Goal: Information Seeking & Learning: Learn about a topic

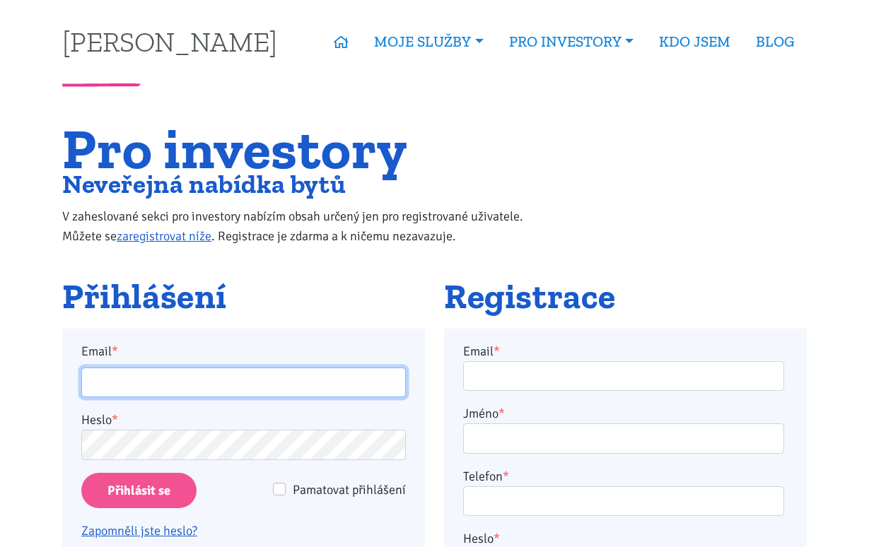
type input "trnka.marek5@gmail.com"
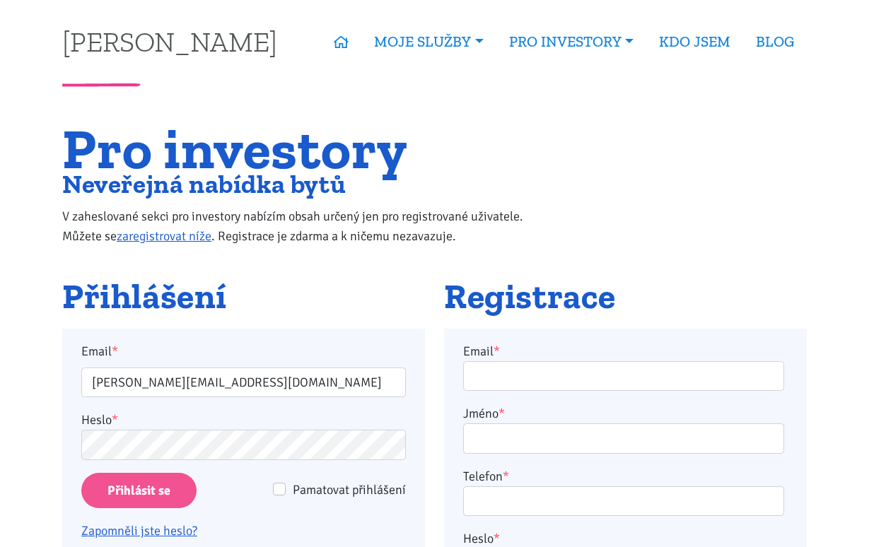
click at [176, 490] on input "Přihlásit se" at bounding box center [138, 491] width 115 height 36
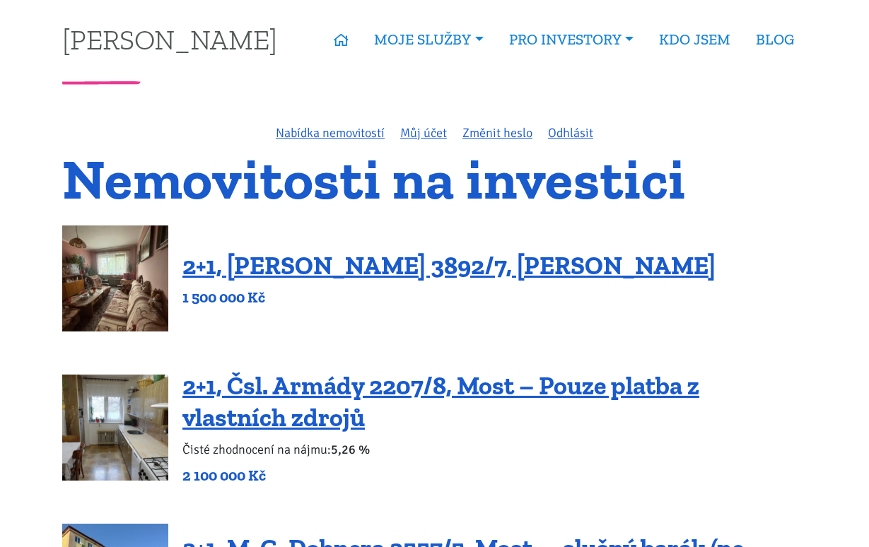
scroll to position [10, 0]
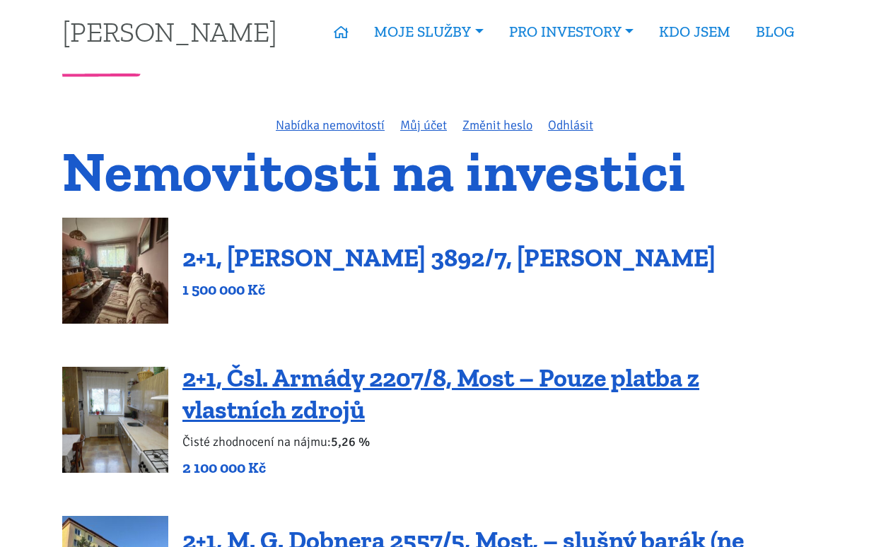
click at [380, 258] on link "2+1, [PERSON_NAME] 3892/7, [PERSON_NAME]" at bounding box center [448, 258] width 533 height 30
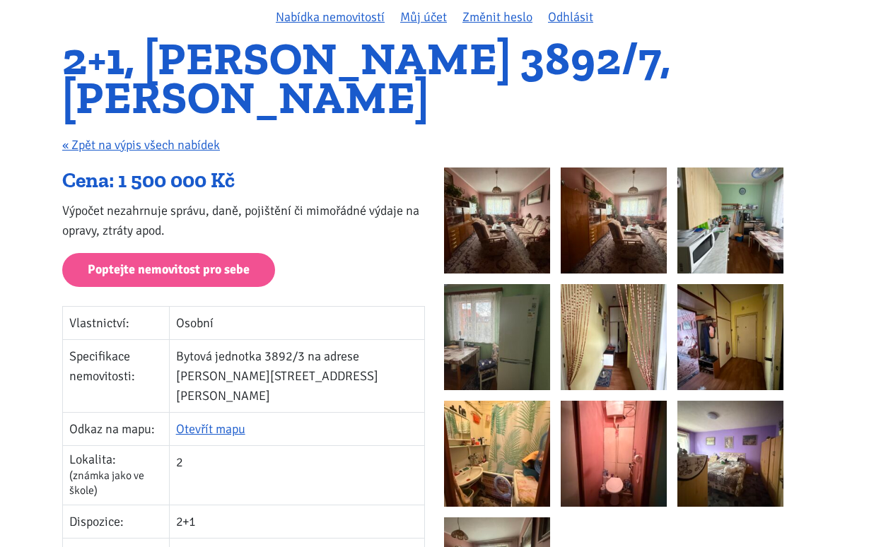
scroll to position [115, 0]
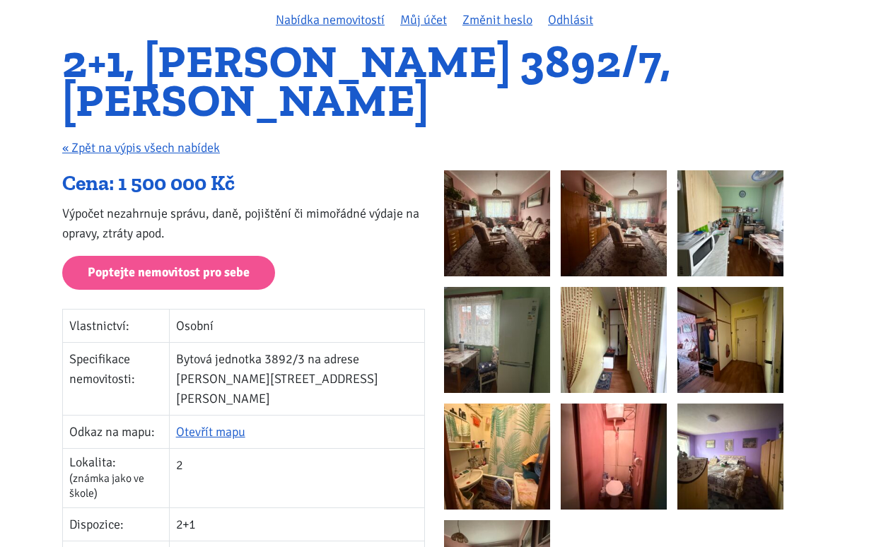
click at [529, 210] on img at bounding box center [497, 223] width 106 height 106
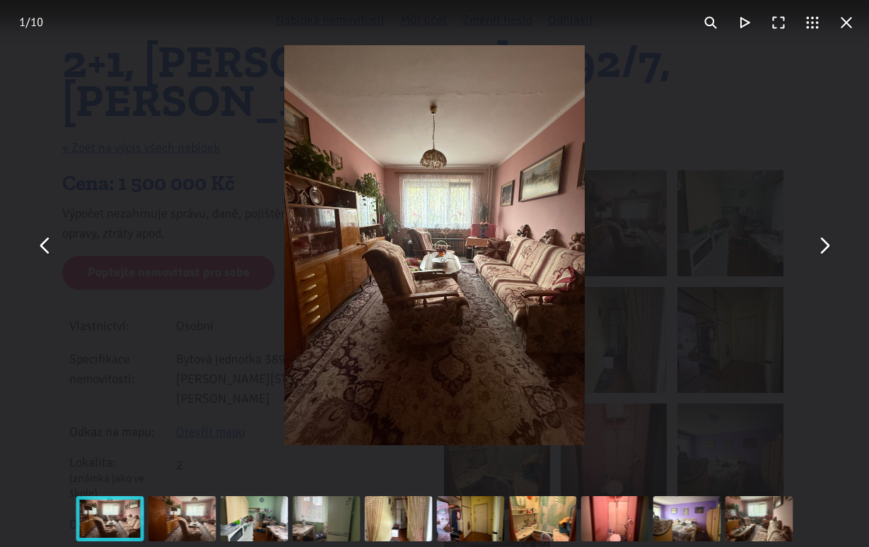
click at [825, 245] on button "You can close this modal content with the ESC key" at bounding box center [824, 245] width 34 height 34
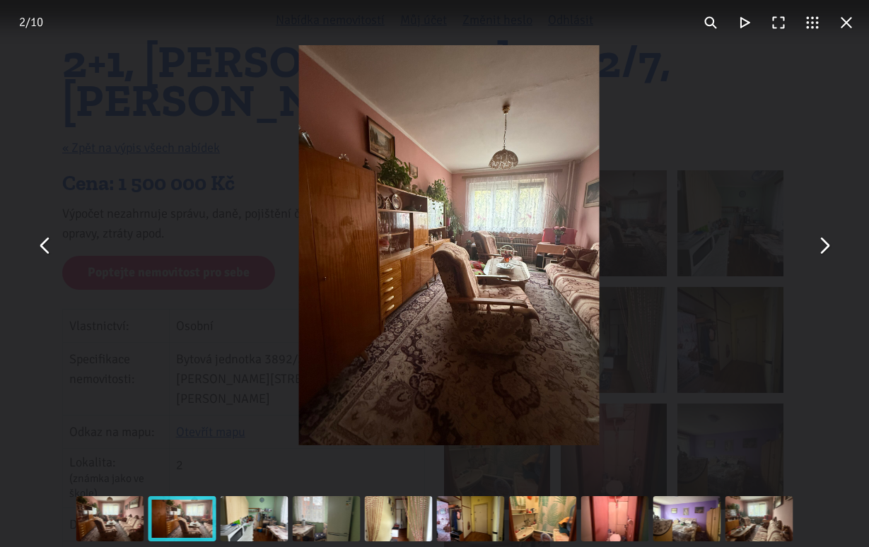
click at [823, 245] on button "You can close this modal content with the ESC key" at bounding box center [824, 245] width 34 height 34
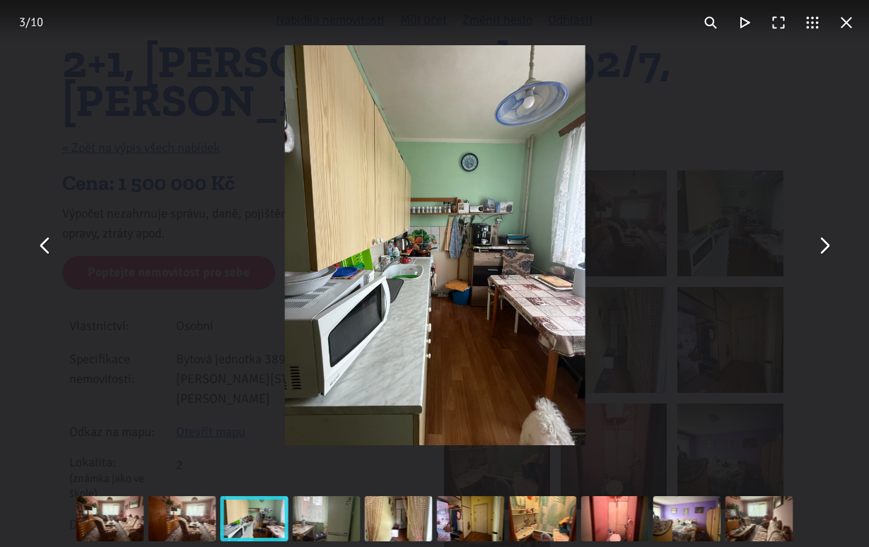
click at [823, 245] on button "You can close this modal content with the ESC key" at bounding box center [824, 245] width 34 height 34
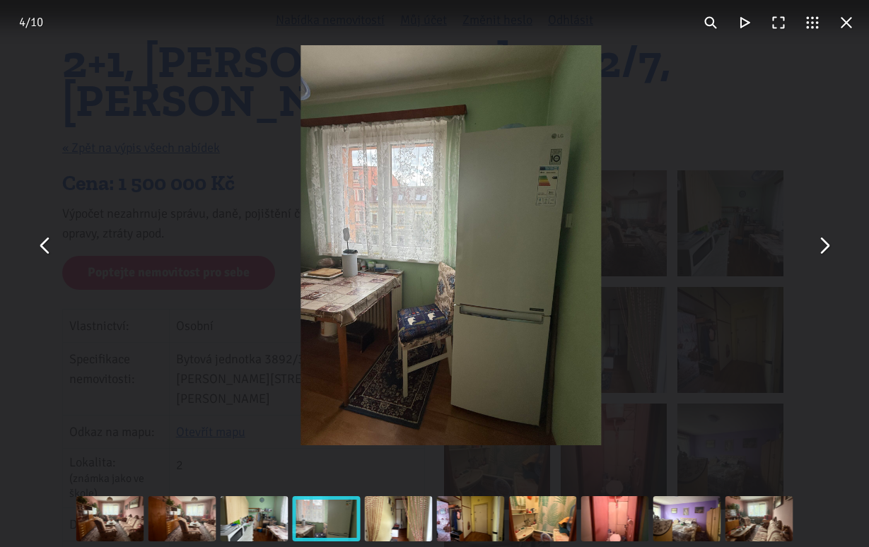
click at [823, 245] on button "You can close this modal content with the ESC key" at bounding box center [824, 245] width 34 height 34
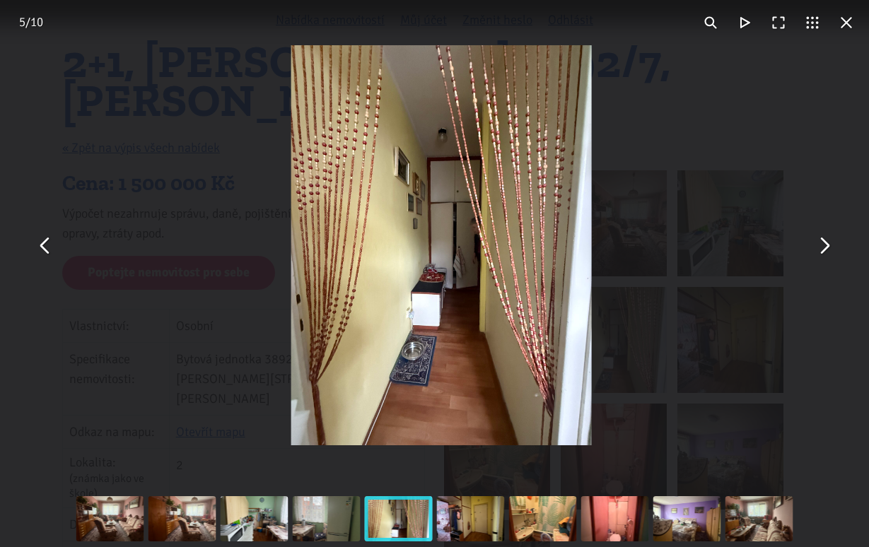
click at [824, 245] on button "You can close this modal content with the ESC key" at bounding box center [824, 245] width 34 height 34
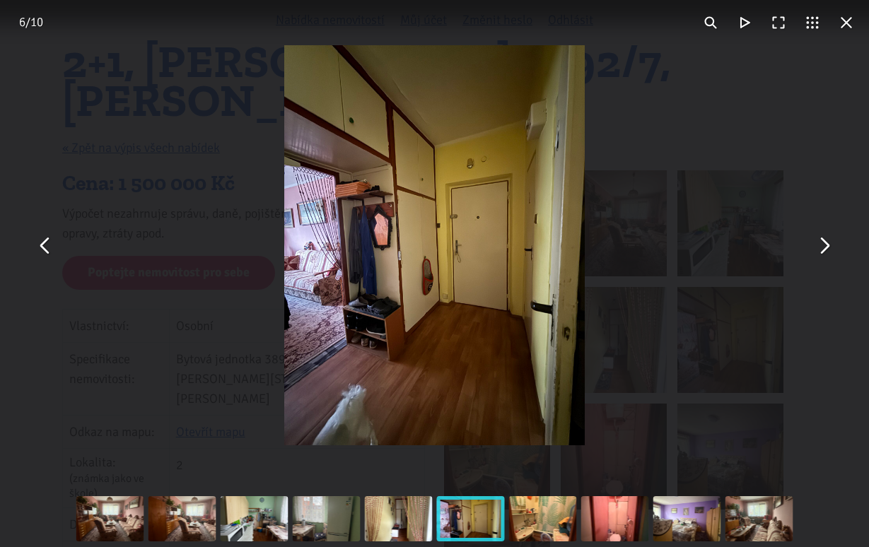
click at [824, 245] on button "You can close this modal content with the ESC key" at bounding box center [824, 245] width 34 height 34
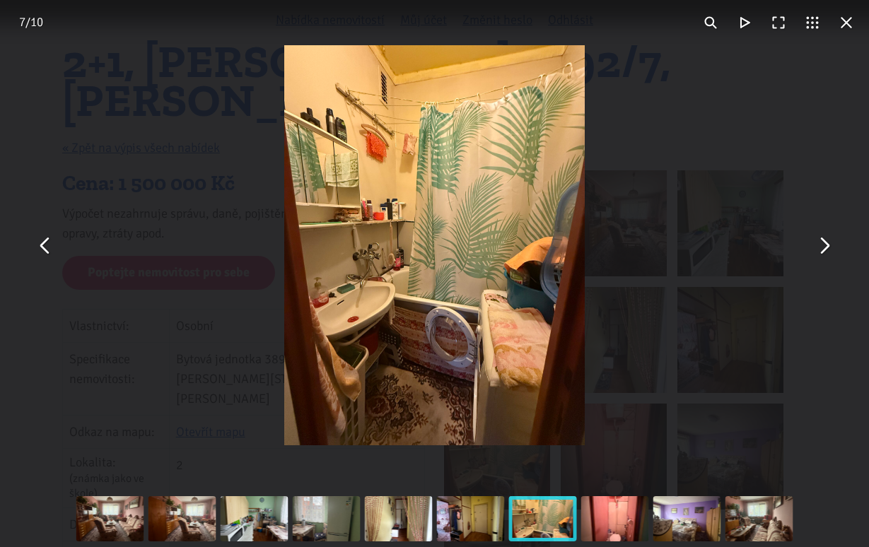
click at [824, 245] on button "You can close this modal content with the ESC key" at bounding box center [824, 245] width 34 height 34
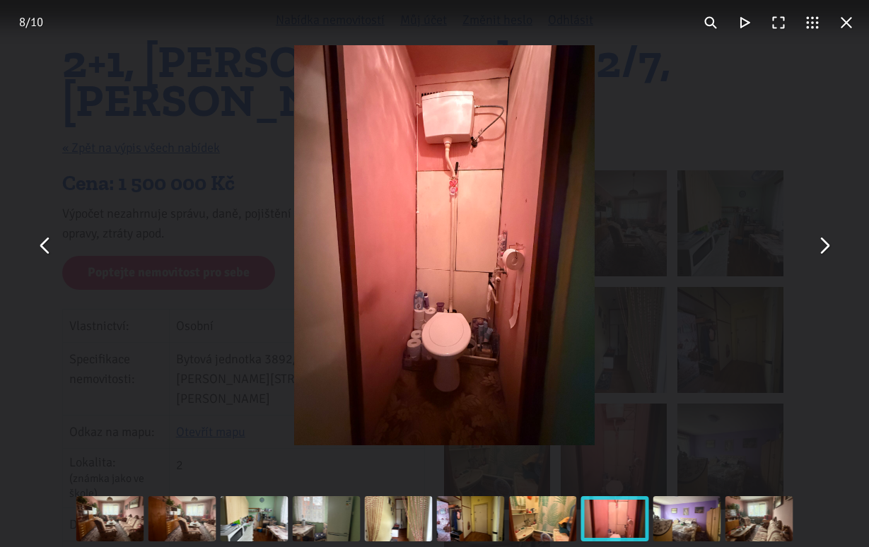
click at [824, 245] on button "You can close this modal content with the ESC key" at bounding box center [824, 245] width 34 height 34
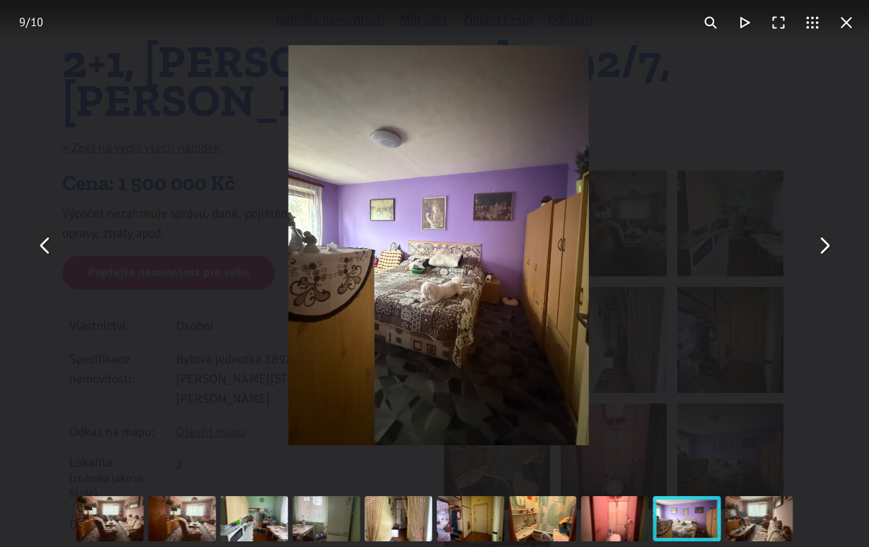
click at [824, 245] on button "You can close this modal content with the ESC key" at bounding box center [824, 245] width 34 height 34
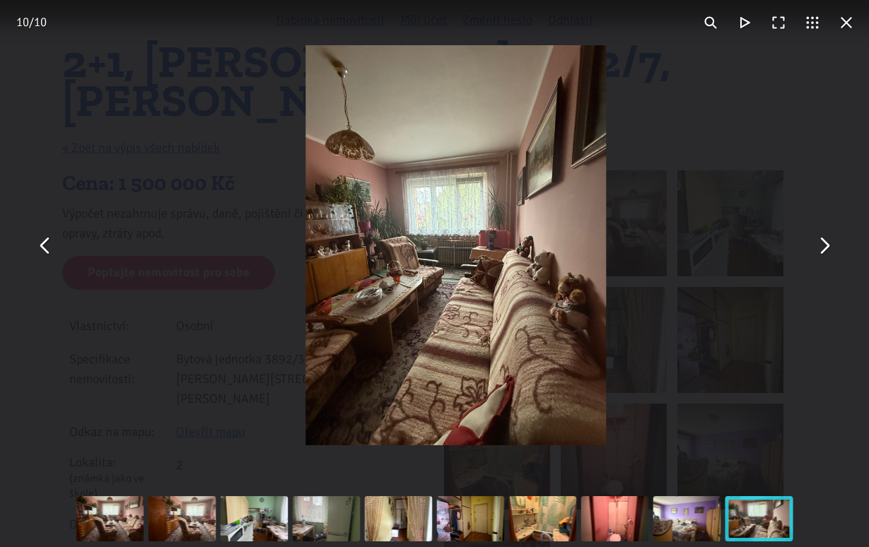
click at [824, 245] on button "You can close this modal content with the ESC key" at bounding box center [824, 245] width 34 height 34
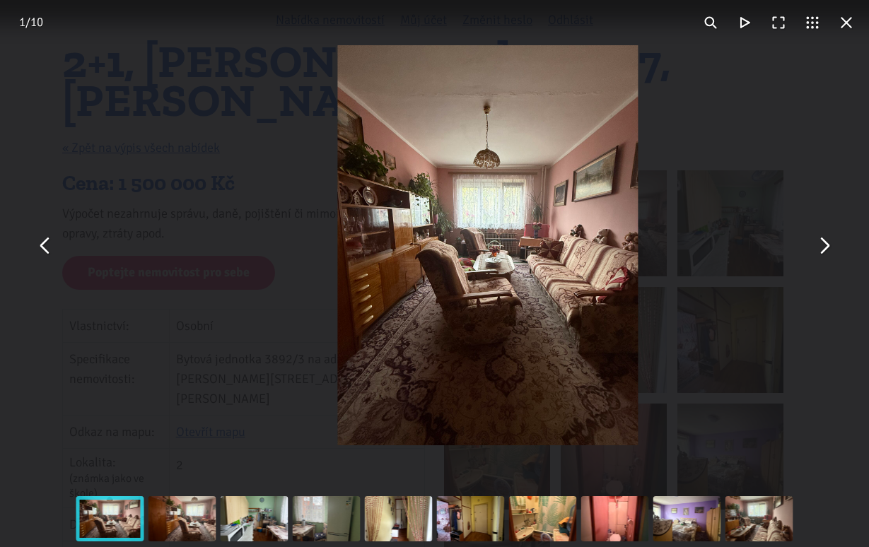
click at [824, 245] on button "You can close this modal content with the ESC key" at bounding box center [824, 245] width 34 height 34
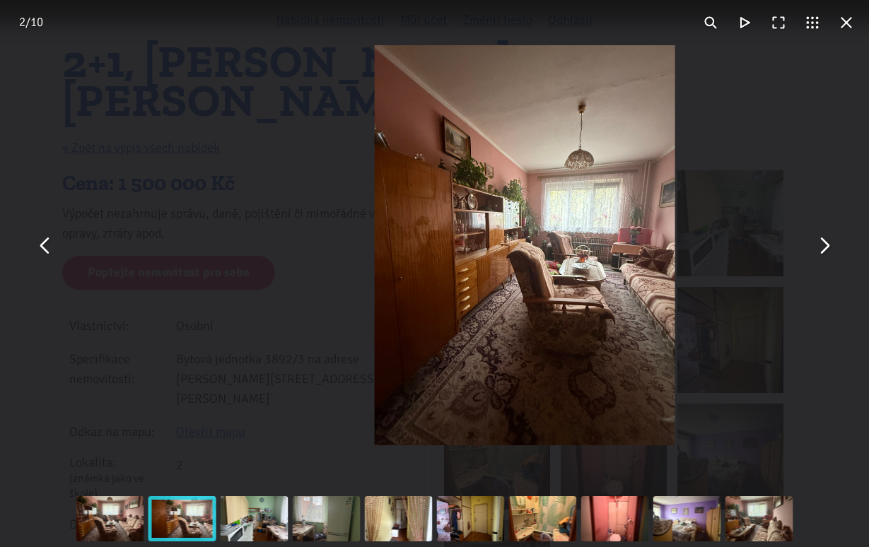
click at [824, 245] on button "You can close this modal content with the ESC key" at bounding box center [824, 245] width 34 height 34
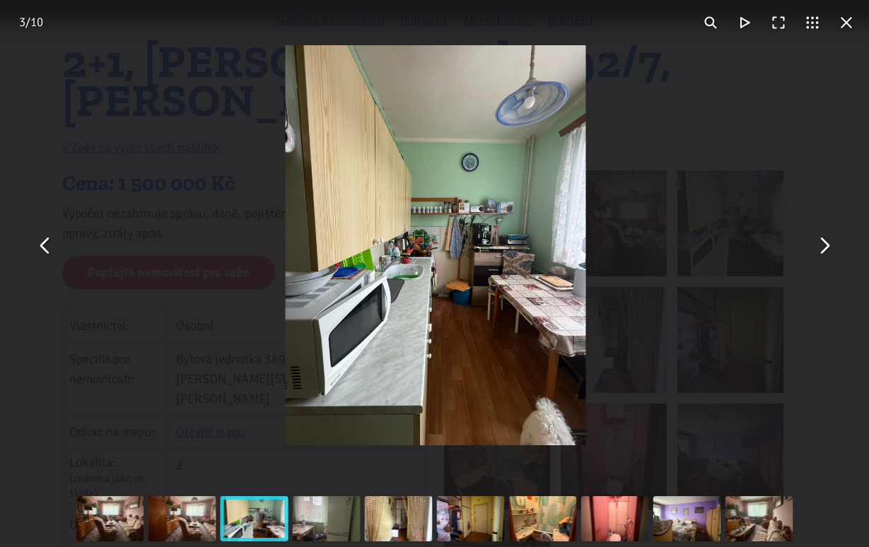
click at [850, 23] on button "You can close this modal content with the ESC key" at bounding box center [846, 23] width 34 height 34
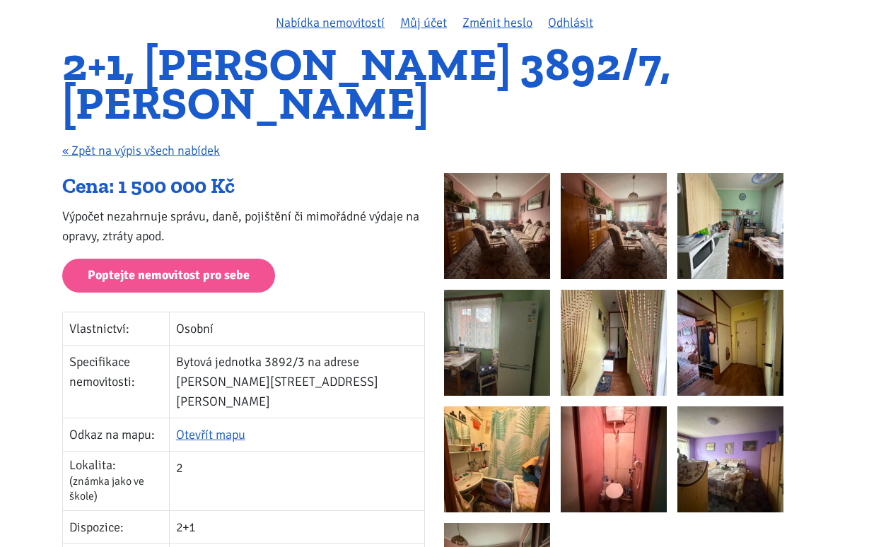
scroll to position [54, 0]
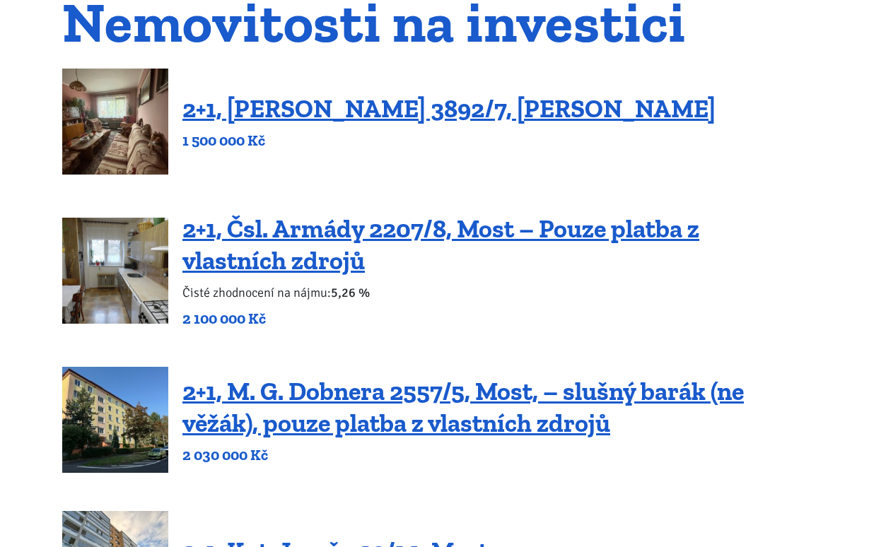
scroll to position [177, 0]
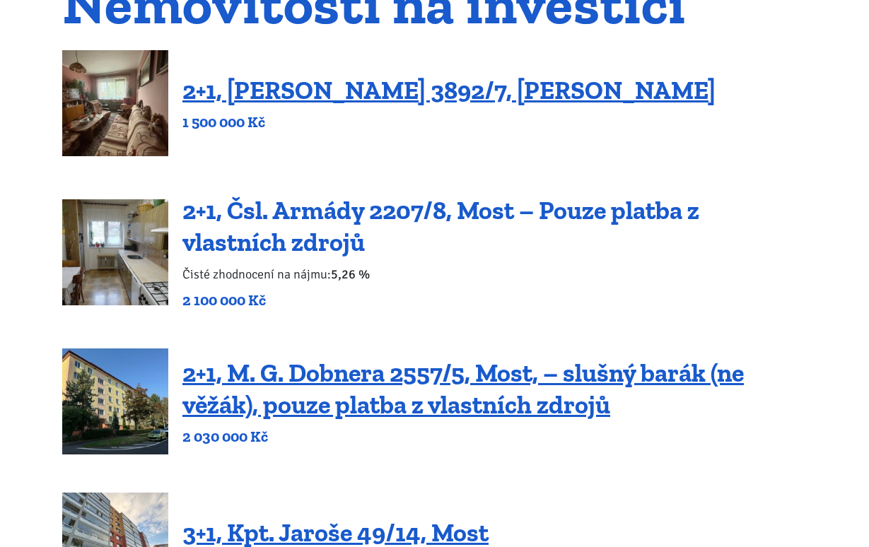
click at [309, 217] on link "2+1, Čsl. Armády 2207/8, Most – Pouze platba z vlastních zdrojů" at bounding box center [440, 226] width 517 height 62
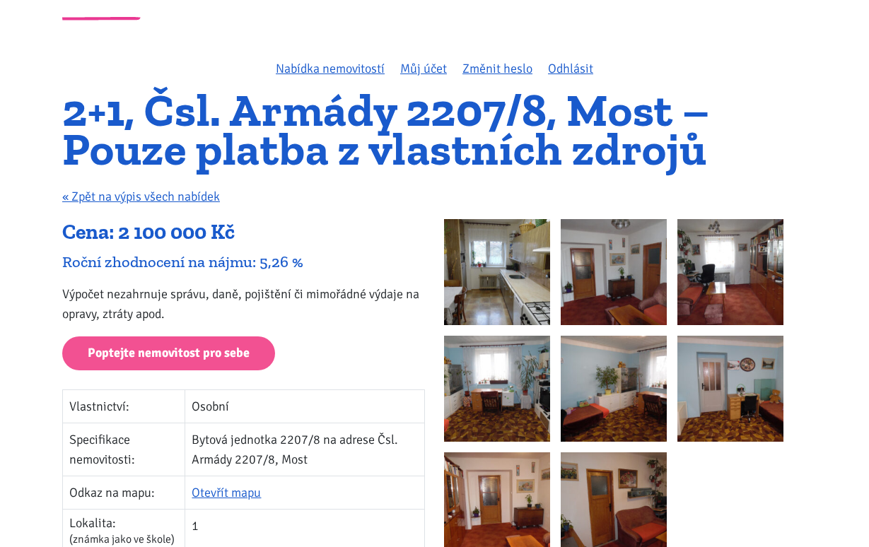
scroll to position [64, 0]
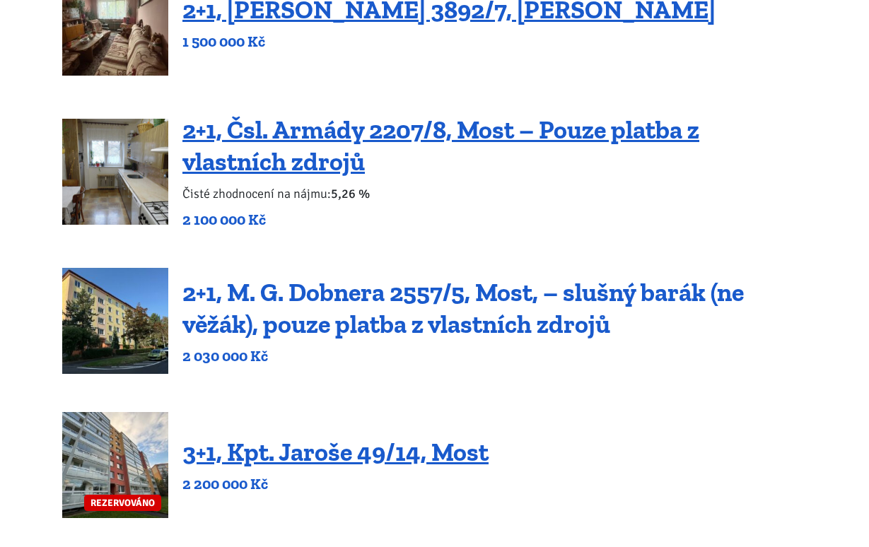
scroll to position [289, 0]
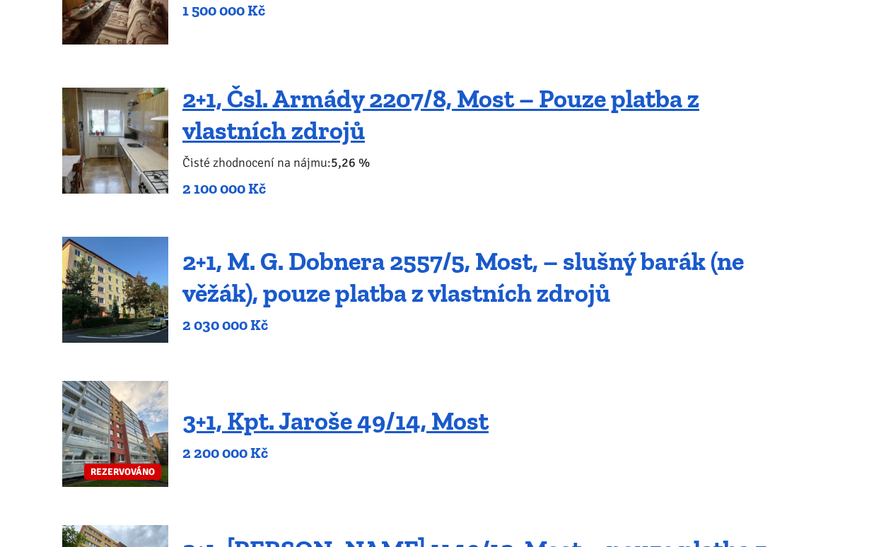
click at [337, 262] on link "2+1, M. G. Dobnera 2557/5, Most, – slušný barák (ne věžák), pouze platba z vlas…" at bounding box center [462, 277] width 561 height 62
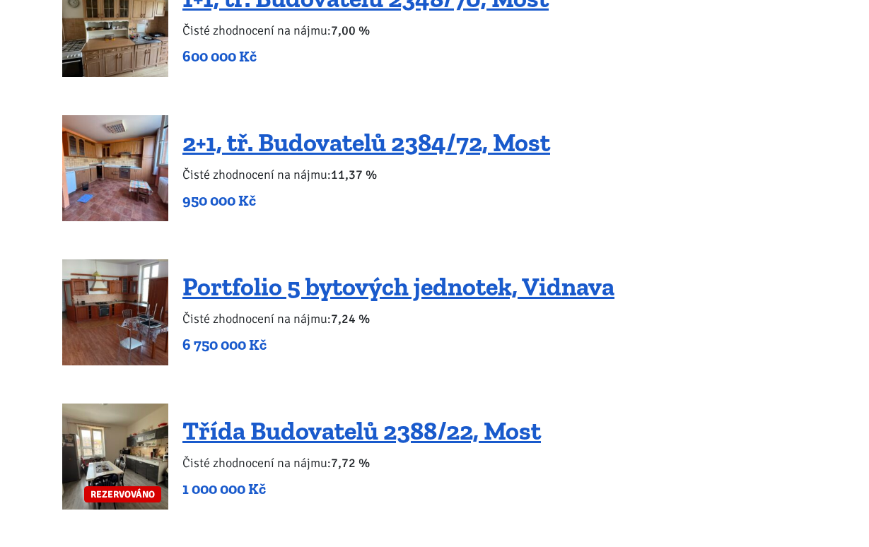
scroll to position [2866, 0]
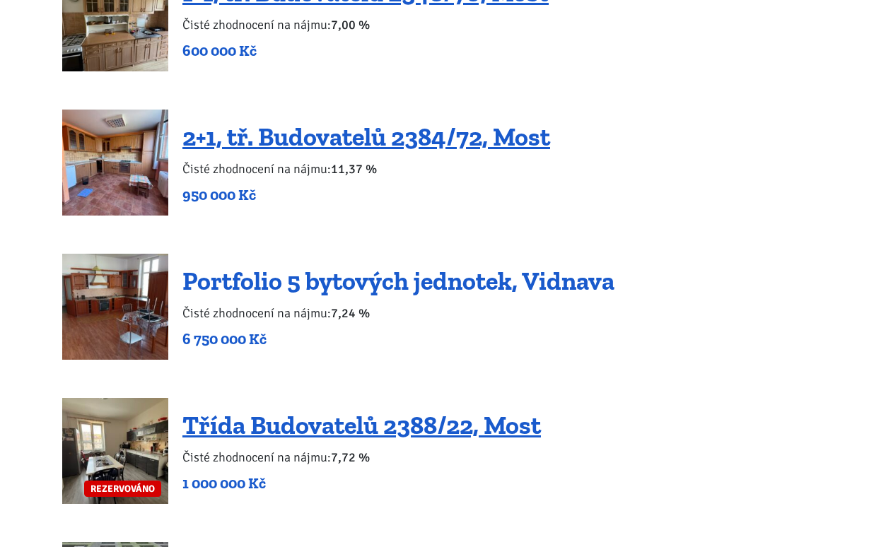
click at [365, 266] on link "Portfolio 5 bytových jednotek, Vidnava" at bounding box center [398, 281] width 432 height 30
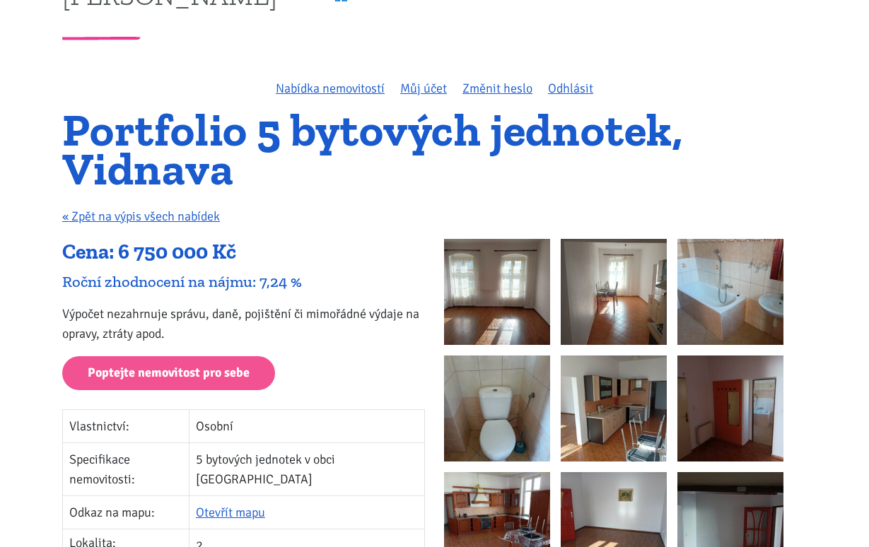
scroll to position [50, 0]
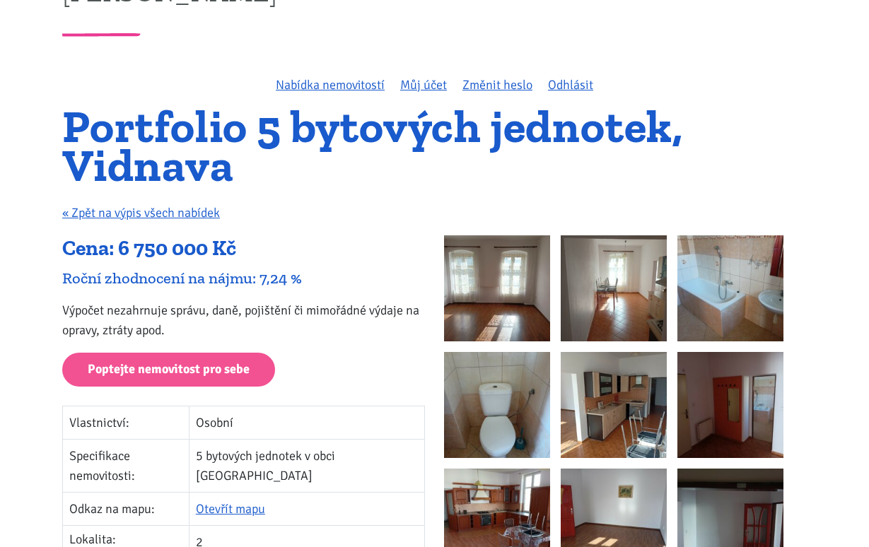
click at [511, 310] on img at bounding box center [497, 288] width 106 height 106
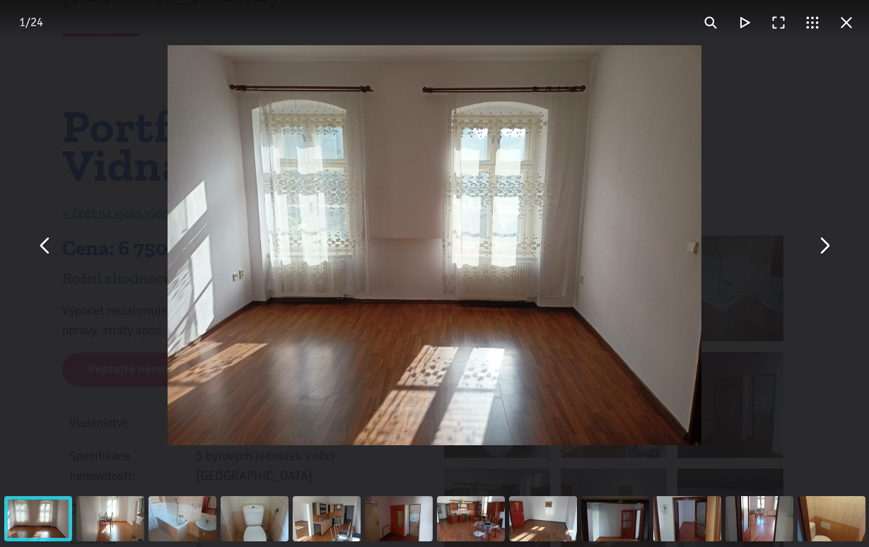
click at [827, 244] on button "You can close this modal content with the ESC key" at bounding box center [824, 245] width 34 height 34
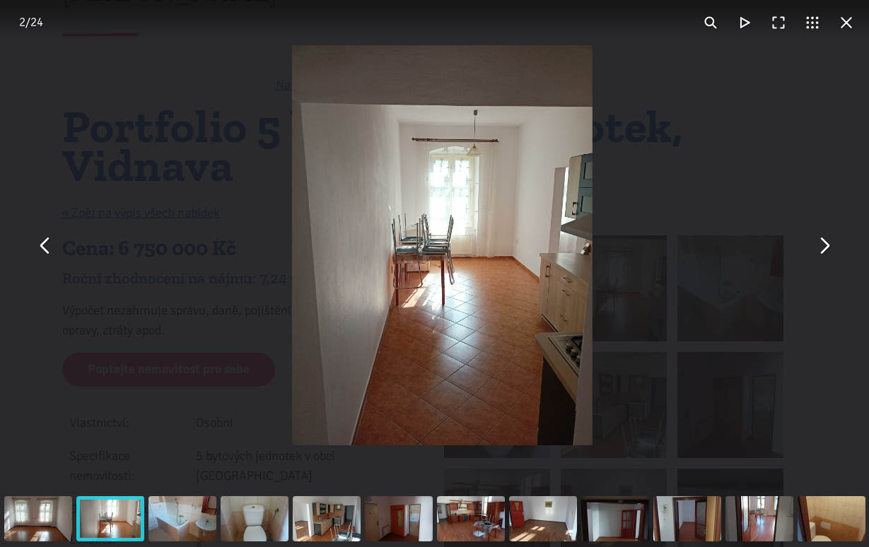
click at [825, 245] on button "You can close this modal content with the ESC key" at bounding box center [824, 245] width 34 height 34
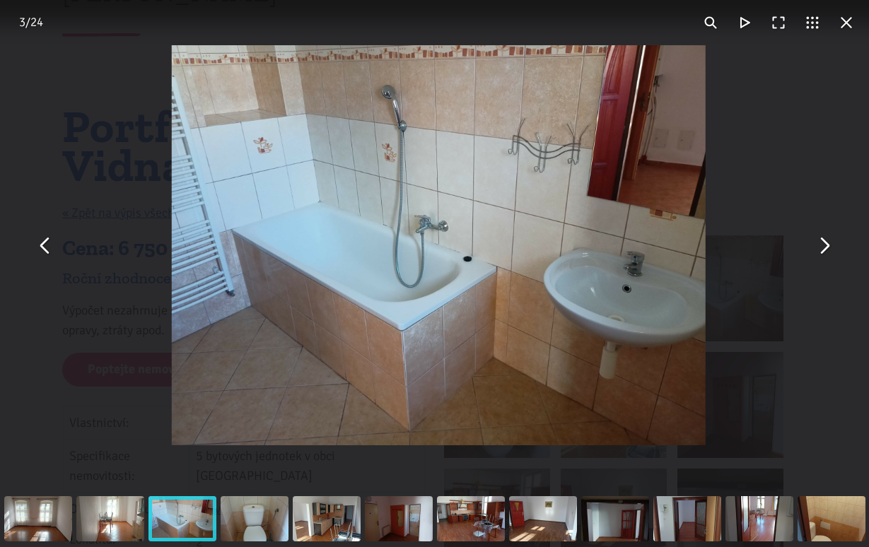
click at [825, 245] on button "You can close this modal content with the ESC key" at bounding box center [824, 245] width 34 height 34
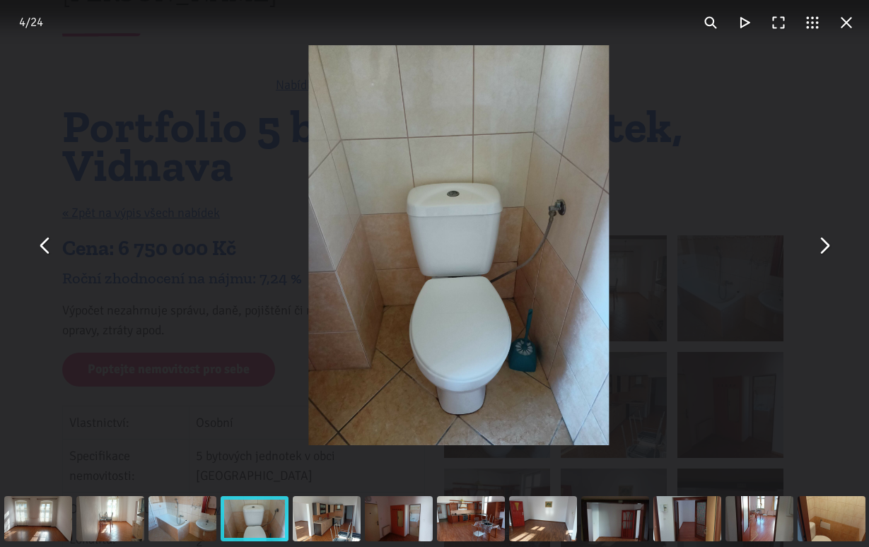
click at [825, 245] on button "You can close this modal content with the ESC key" at bounding box center [824, 245] width 34 height 34
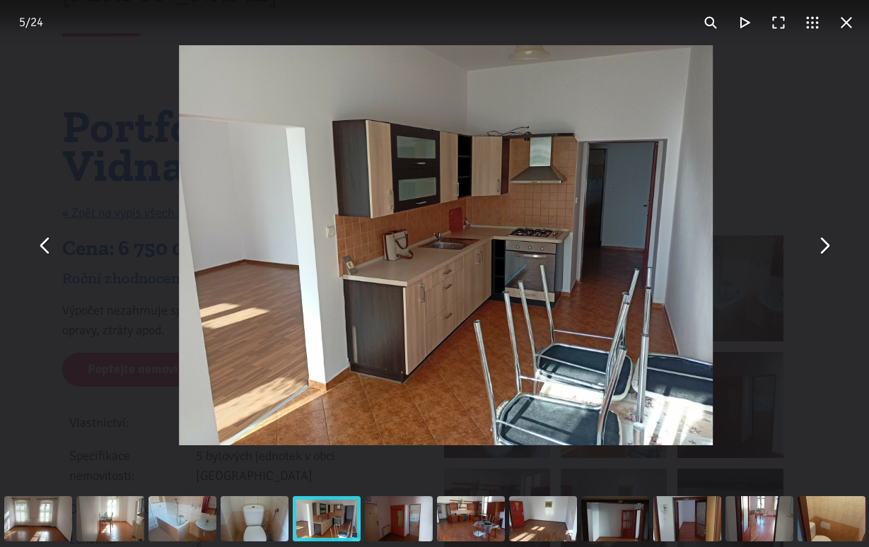
click at [825, 245] on button "You can close this modal content with the ESC key" at bounding box center [824, 245] width 34 height 34
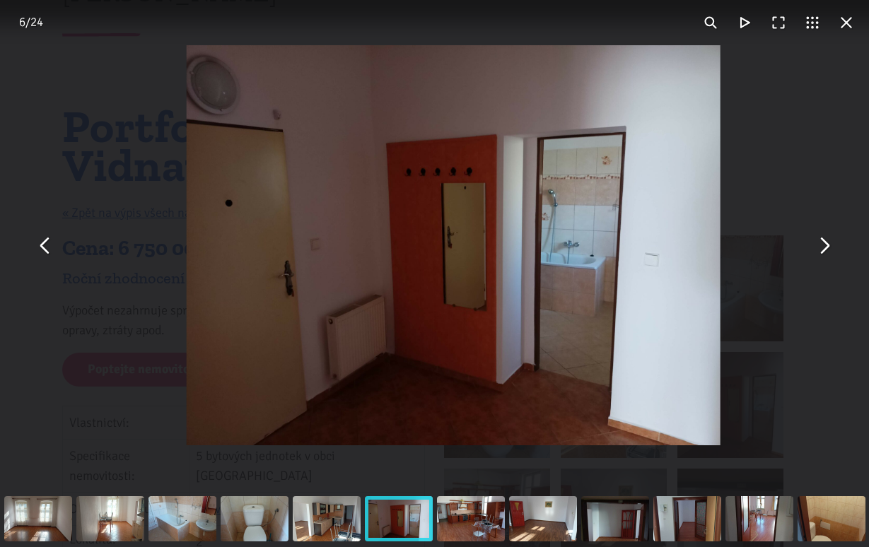
click at [825, 245] on button "You can close this modal content with the ESC key" at bounding box center [824, 245] width 34 height 34
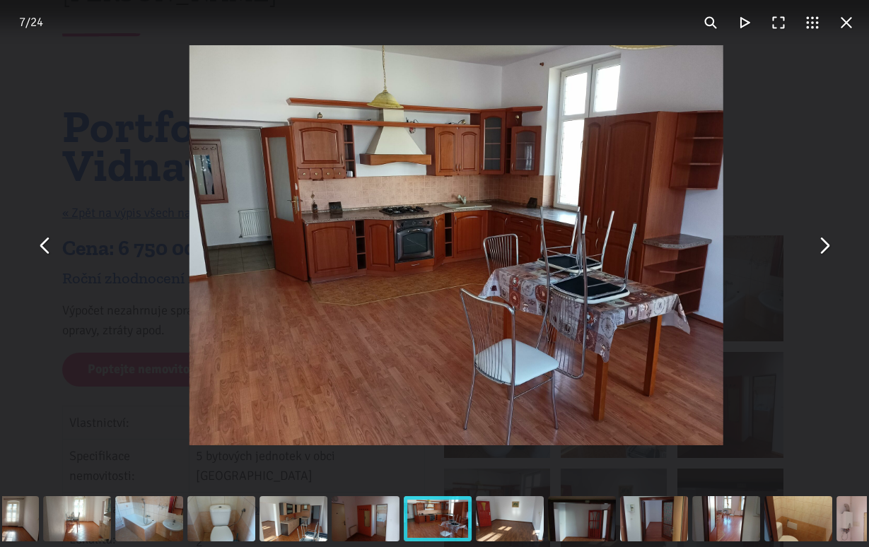
click at [825, 245] on button "You can close this modal content with the ESC key" at bounding box center [824, 245] width 34 height 34
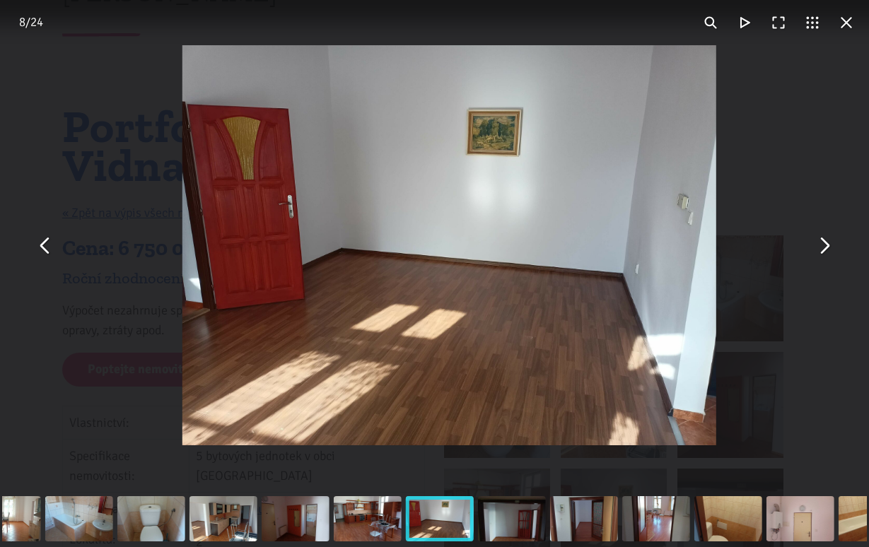
click at [825, 245] on button "You can close this modal content with the ESC key" at bounding box center [824, 245] width 34 height 34
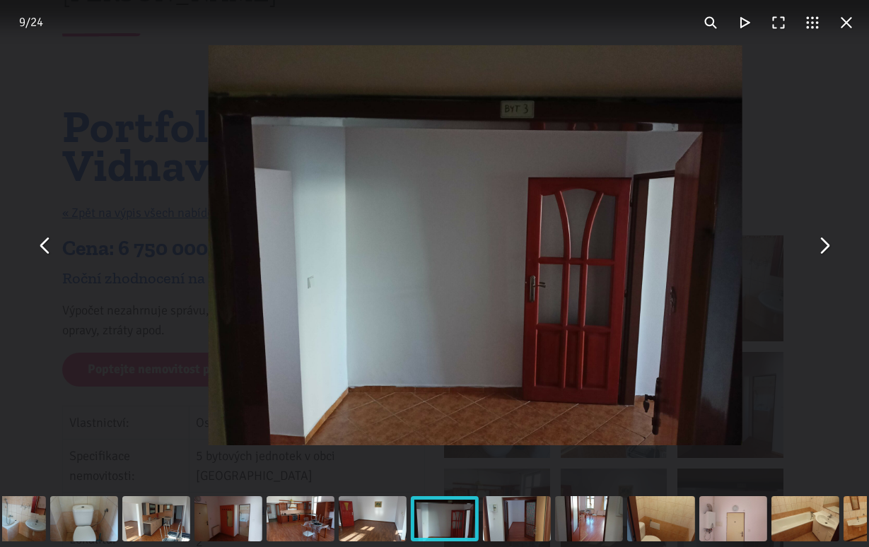
click at [825, 245] on button "You can close this modal content with the ESC key" at bounding box center [824, 245] width 34 height 34
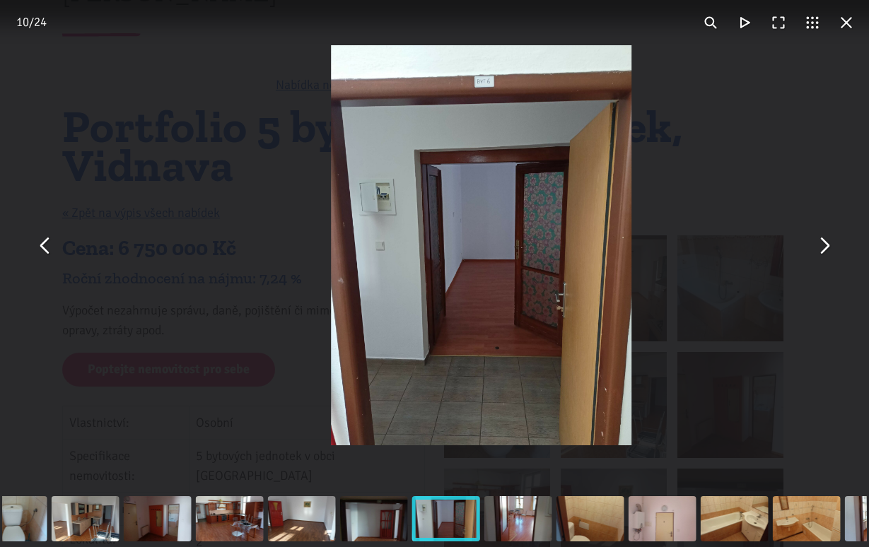
click at [825, 245] on button "You can close this modal content with the ESC key" at bounding box center [824, 245] width 34 height 34
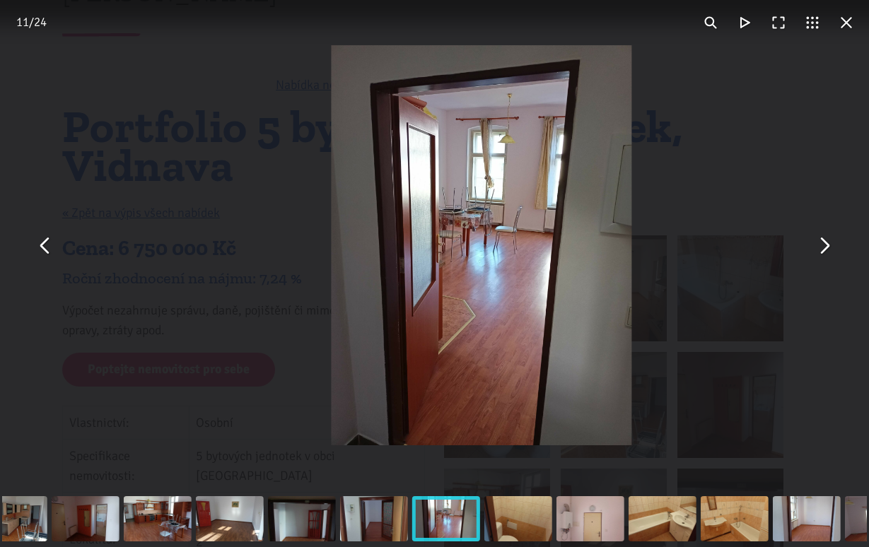
click at [825, 245] on button "You can close this modal content with the ESC key" at bounding box center [824, 245] width 34 height 34
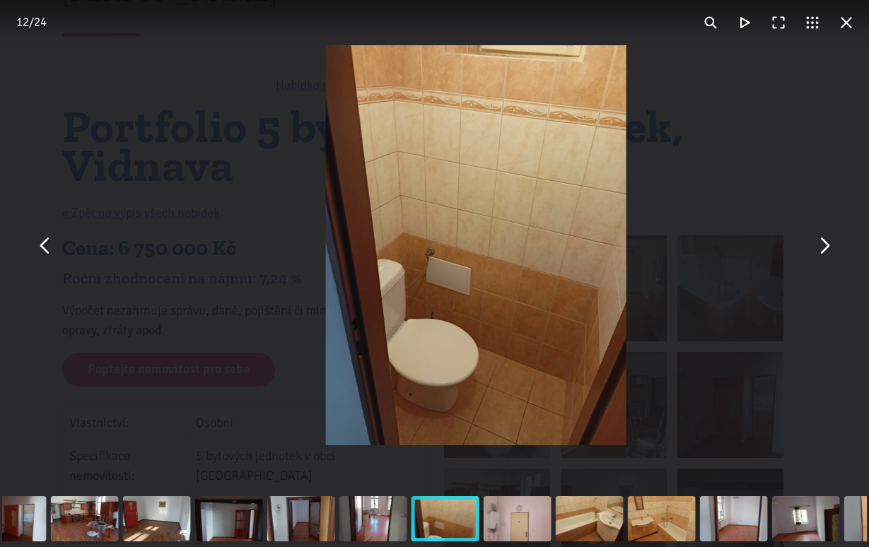
click at [825, 245] on button "You can close this modal content with the ESC key" at bounding box center [824, 245] width 34 height 34
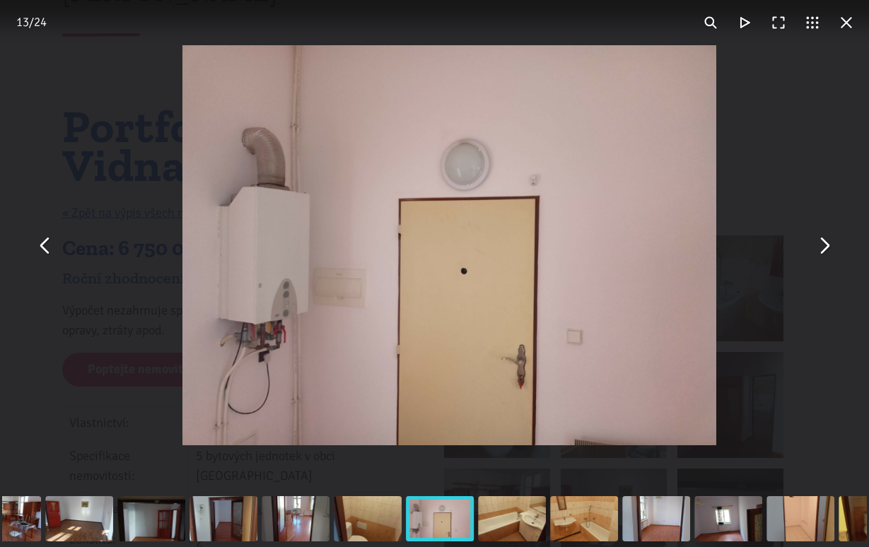
click at [825, 245] on button "You can close this modal content with the ESC key" at bounding box center [824, 245] width 34 height 34
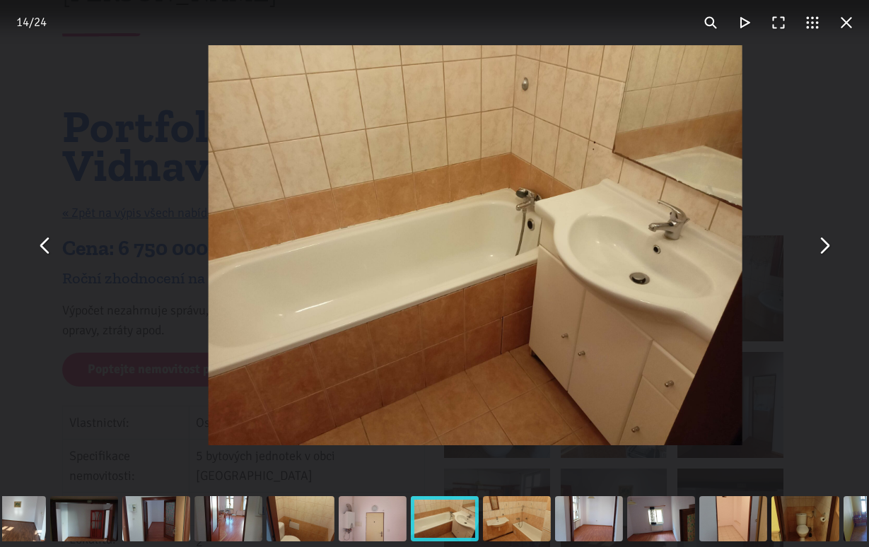
click at [825, 245] on button "You can close this modal content with the ESC key" at bounding box center [824, 245] width 34 height 34
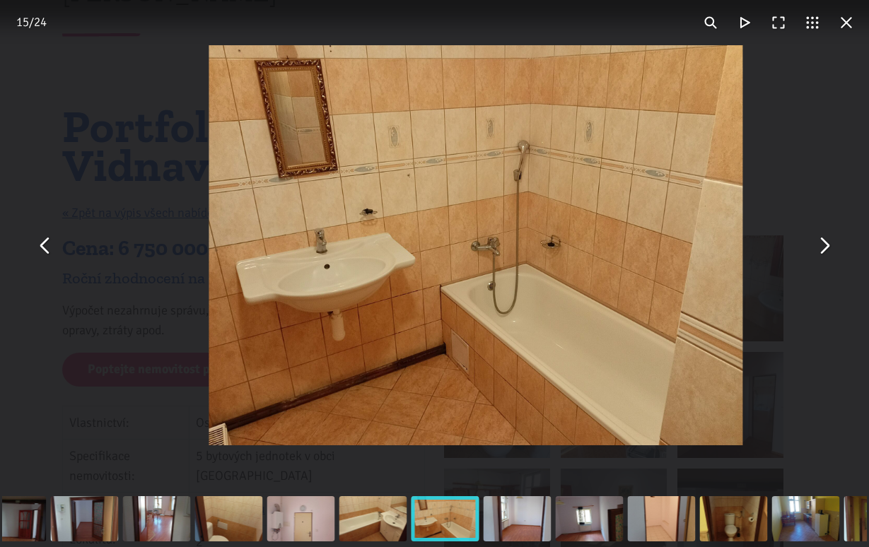
click at [825, 245] on button "You can close this modal content with the ESC key" at bounding box center [824, 245] width 34 height 34
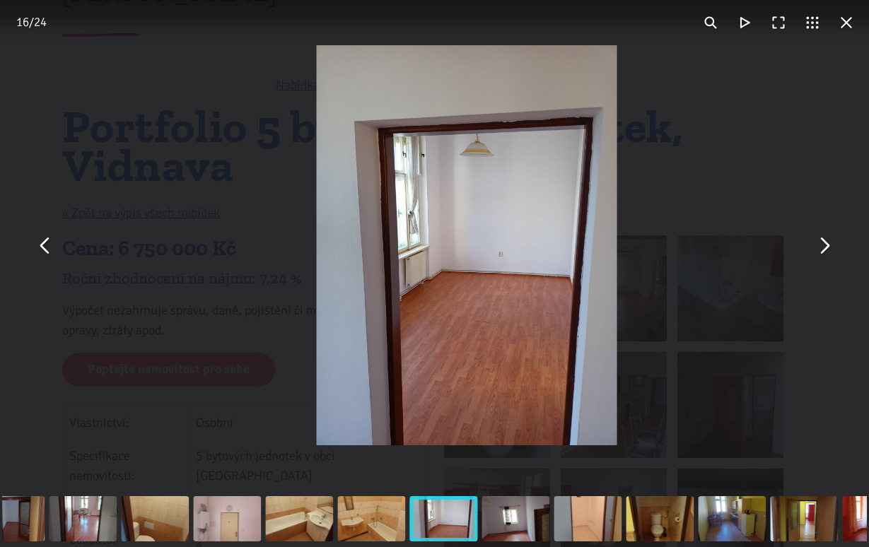
click at [825, 245] on button "You can close this modal content with the ESC key" at bounding box center [824, 245] width 34 height 34
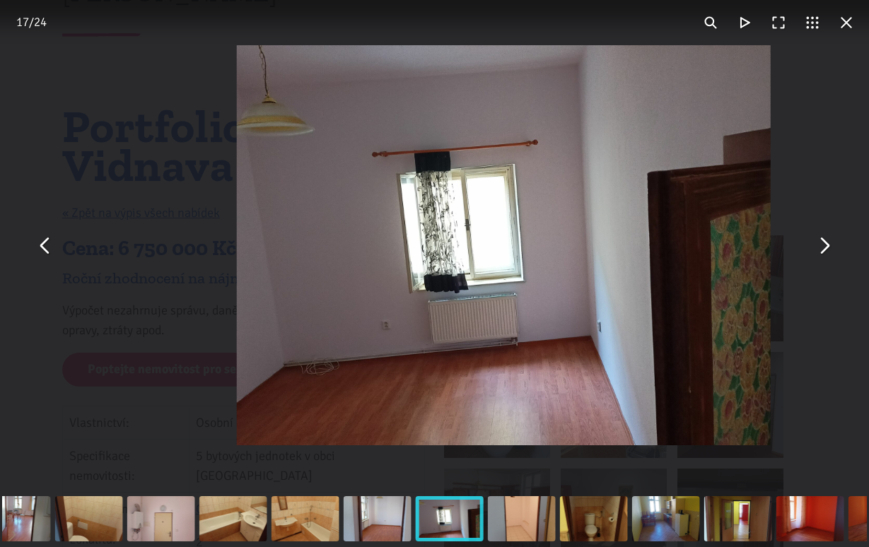
click at [825, 245] on button "You can close this modal content with the ESC key" at bounding box center [824, 245] width 34 height 34
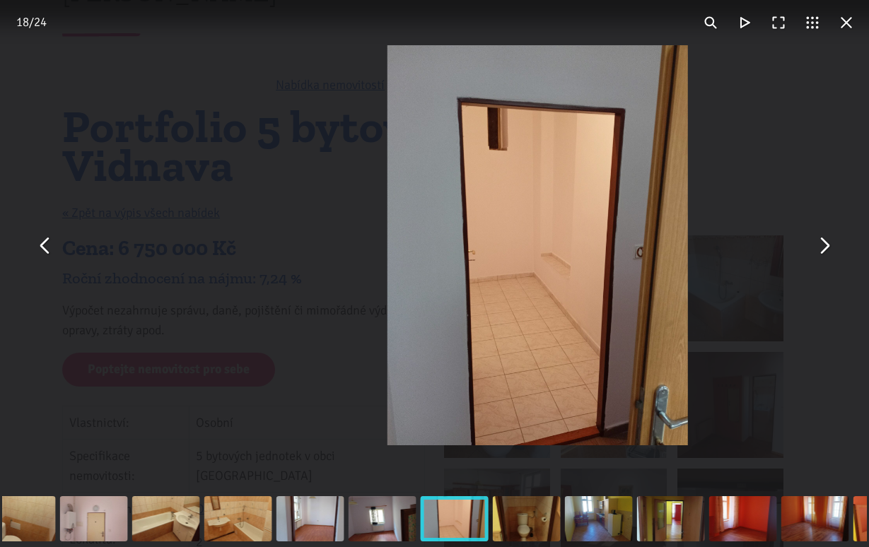
click at [825, 245] on button "You can close this modal content with the ESC key" at bounding box center [824, 245] width 34 height 34
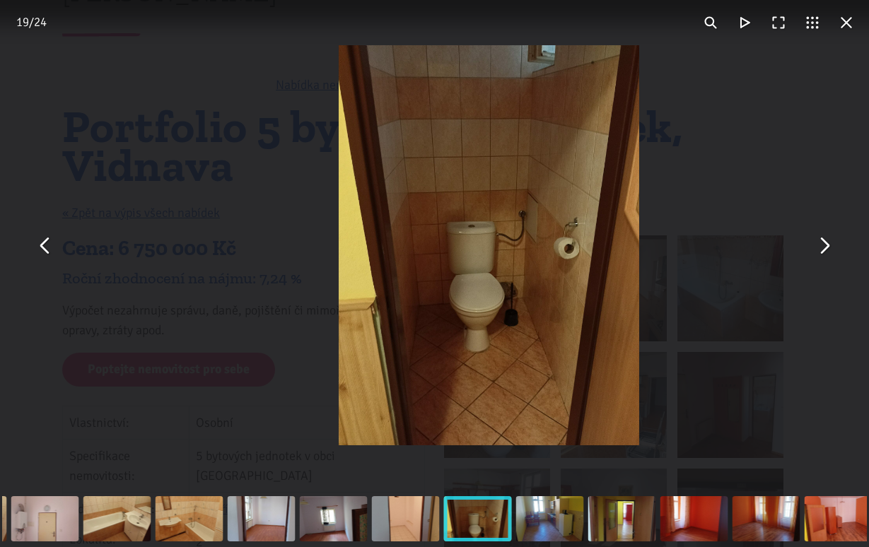
click at [825, 245] on button "You can close this modal content with the ESC key" at bounding box center [824, 245] width 34 height 34
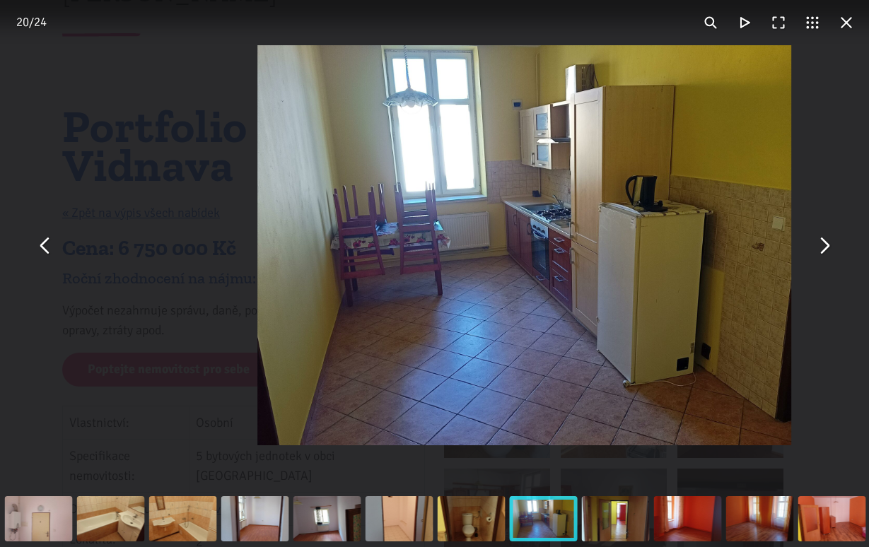
click at [825, 245] on button "You can close this modal content with the ESC key" at bounding box center [824, 245] width 34 height 34
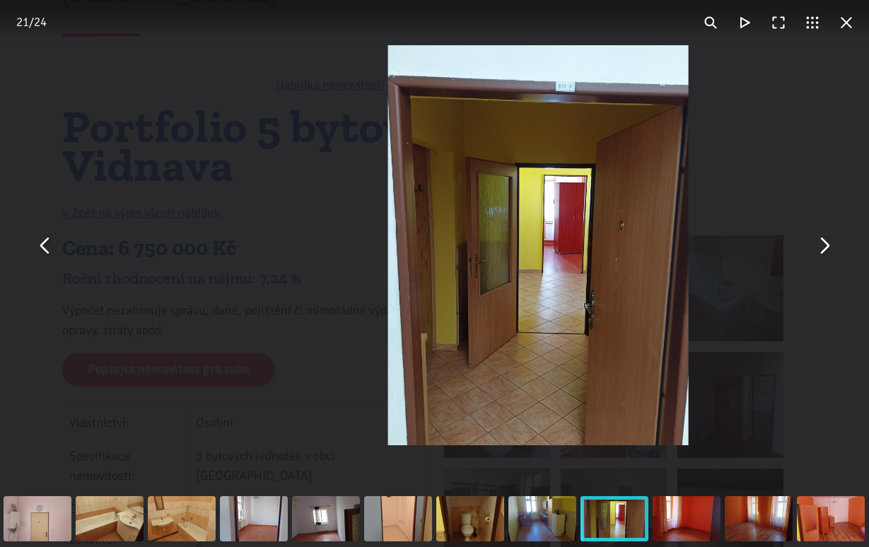
click at [825, 245] on button "You can close this modal content with the ESC key" at bounding box center [824, 245] width 34 height 34
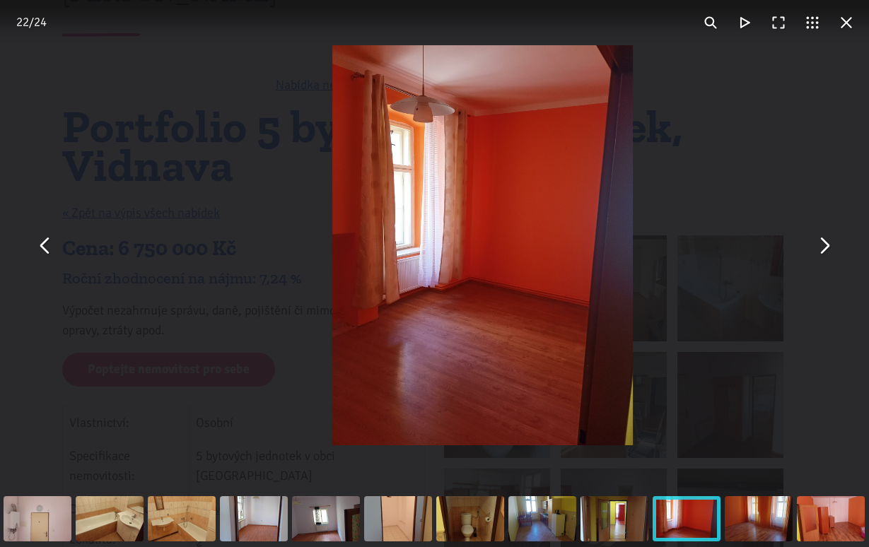
click at [825, 245] on button "You can close this modal content with the ESC key" at bounding box center [824, 245] width 34 height 34
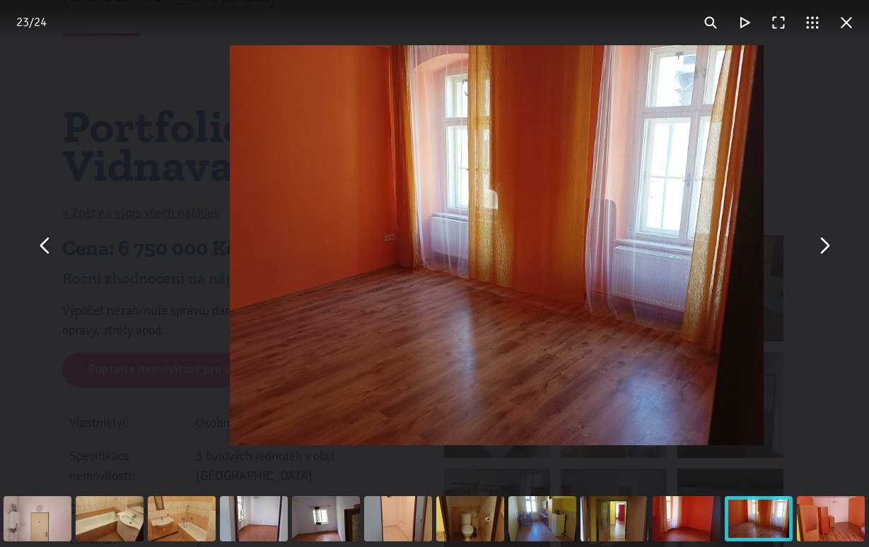
click at [825, 245] on button "You can close this modal content with the ESC key" at bounding box center [824, 245] width 34 height 34
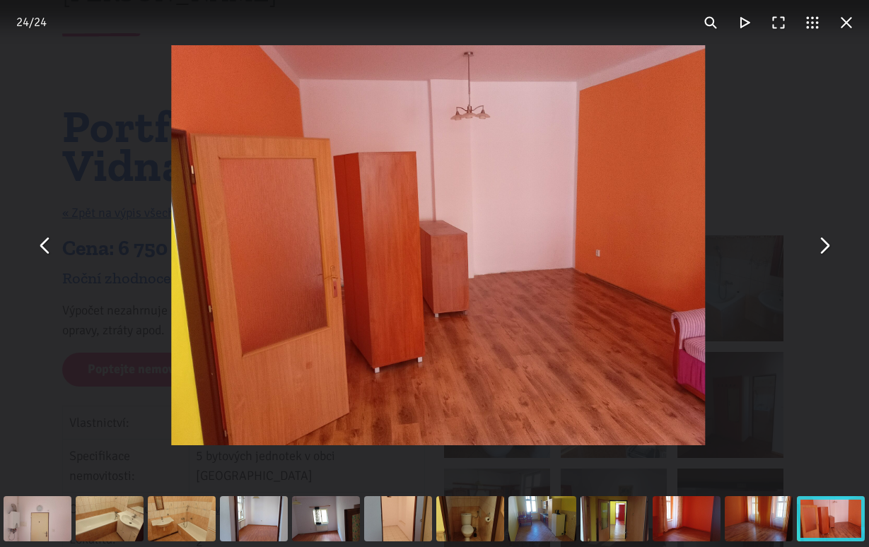
click at [843, 28] on button "You can close this modal content with the ESC key" at bounding box center [846, 23] width 34 height 34
